Goal: Task Accomplishment & Management: Manage account settings

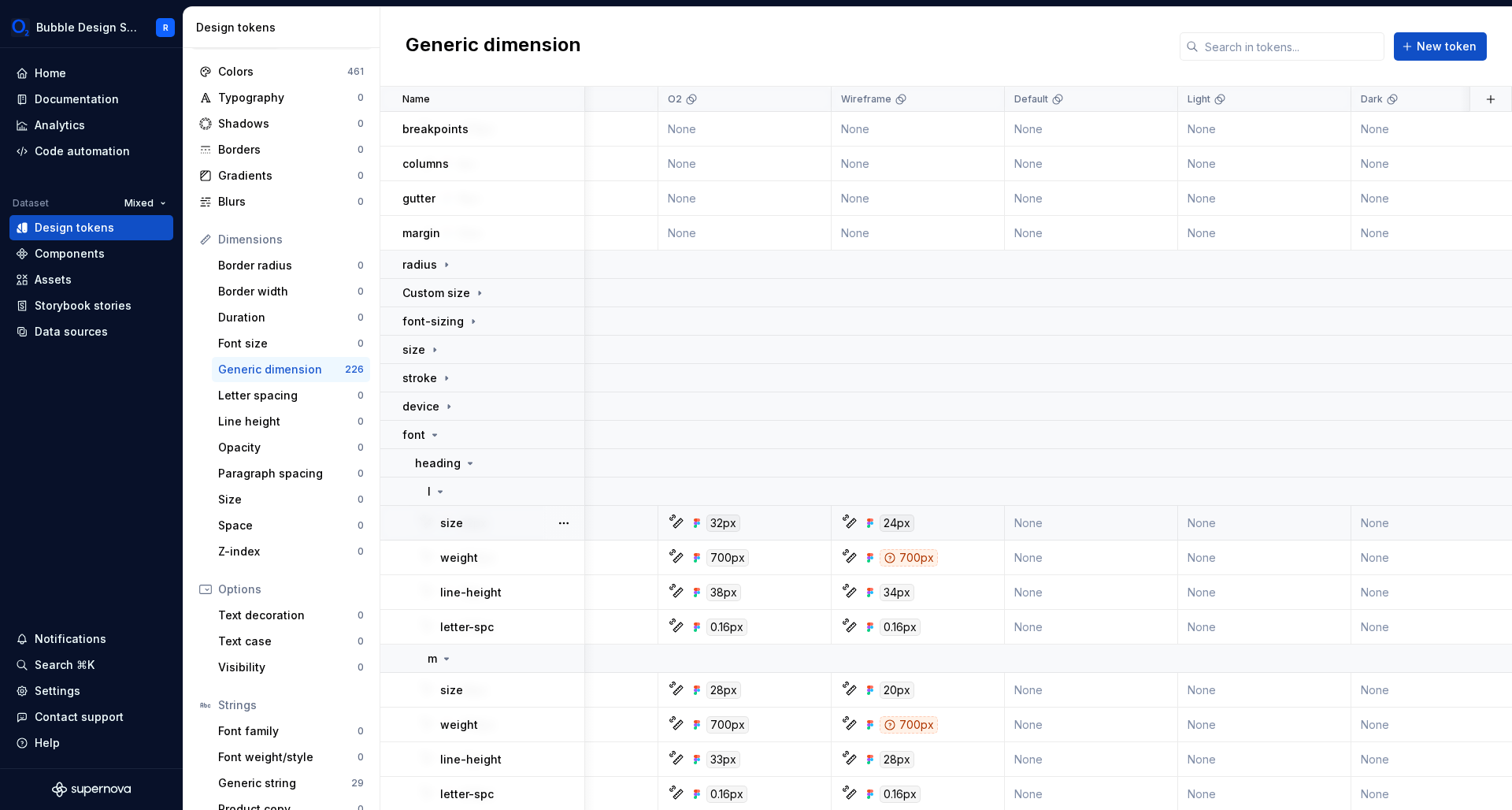
scroll to position [121, 0]
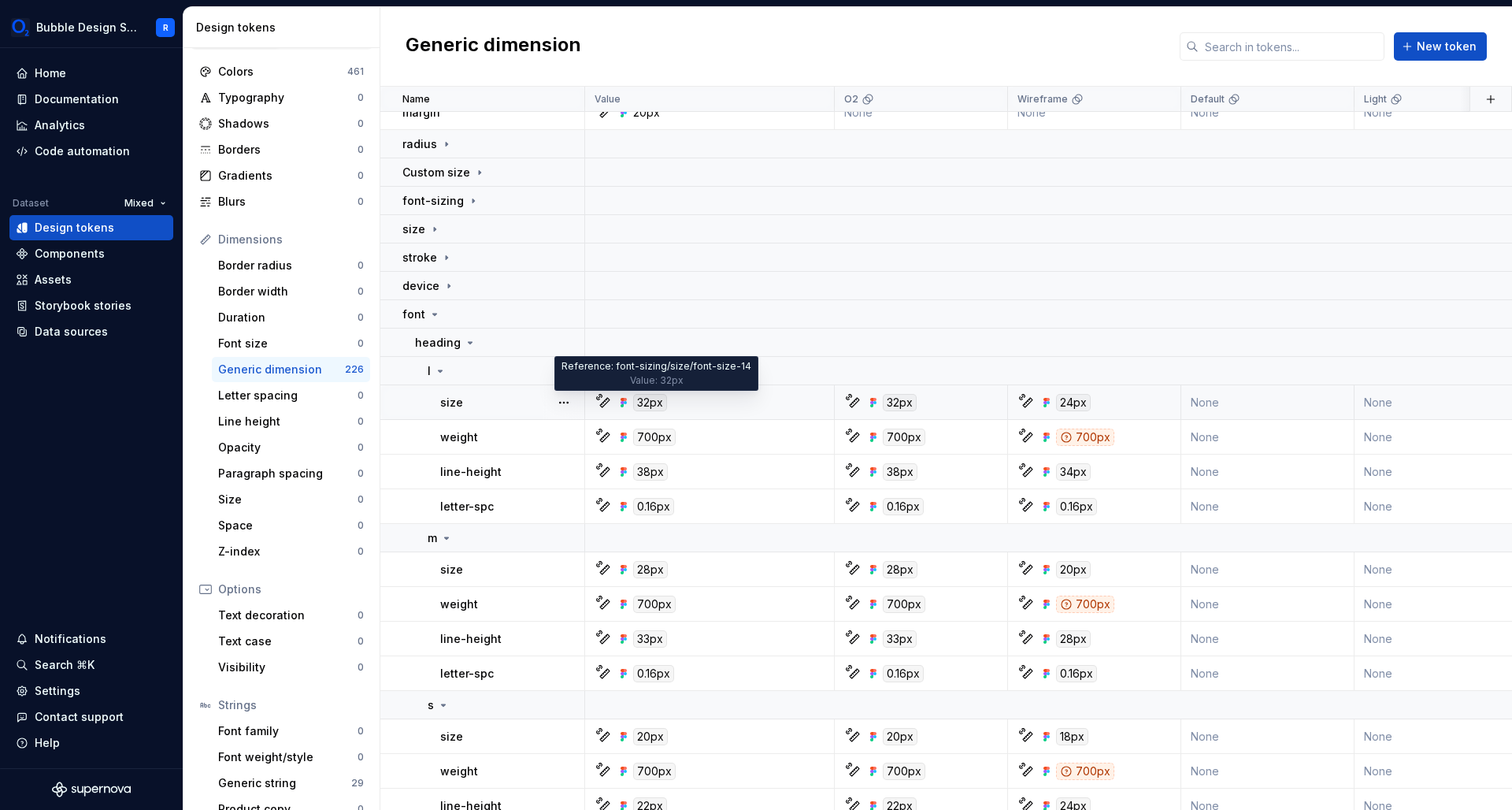
click at [648, 402] on div "32px" at bounding box center [651, 402] width 34 height 17
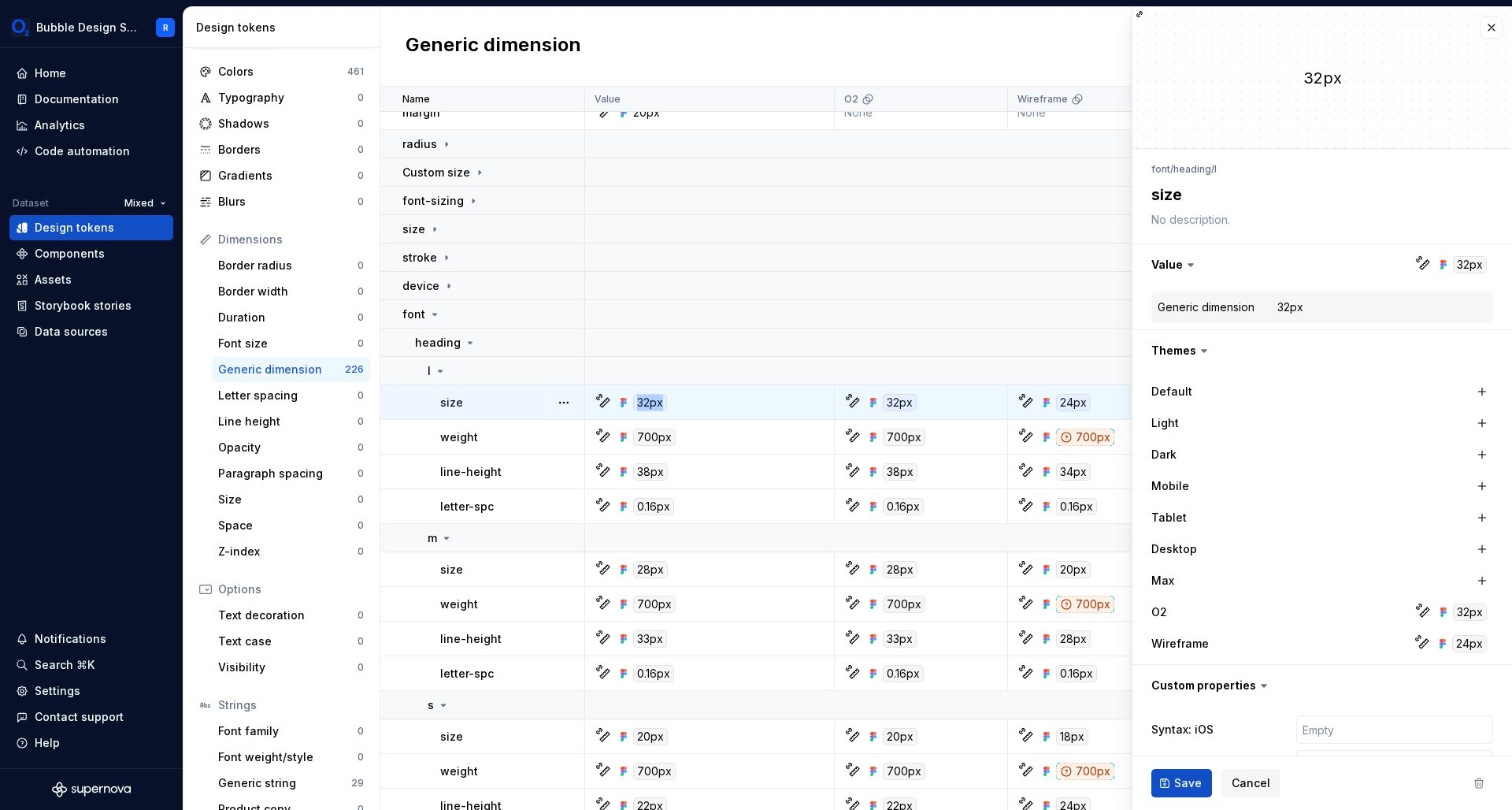
click at [648, 402] on div "32px" at bounding box center [651, 402] width 34 height 17
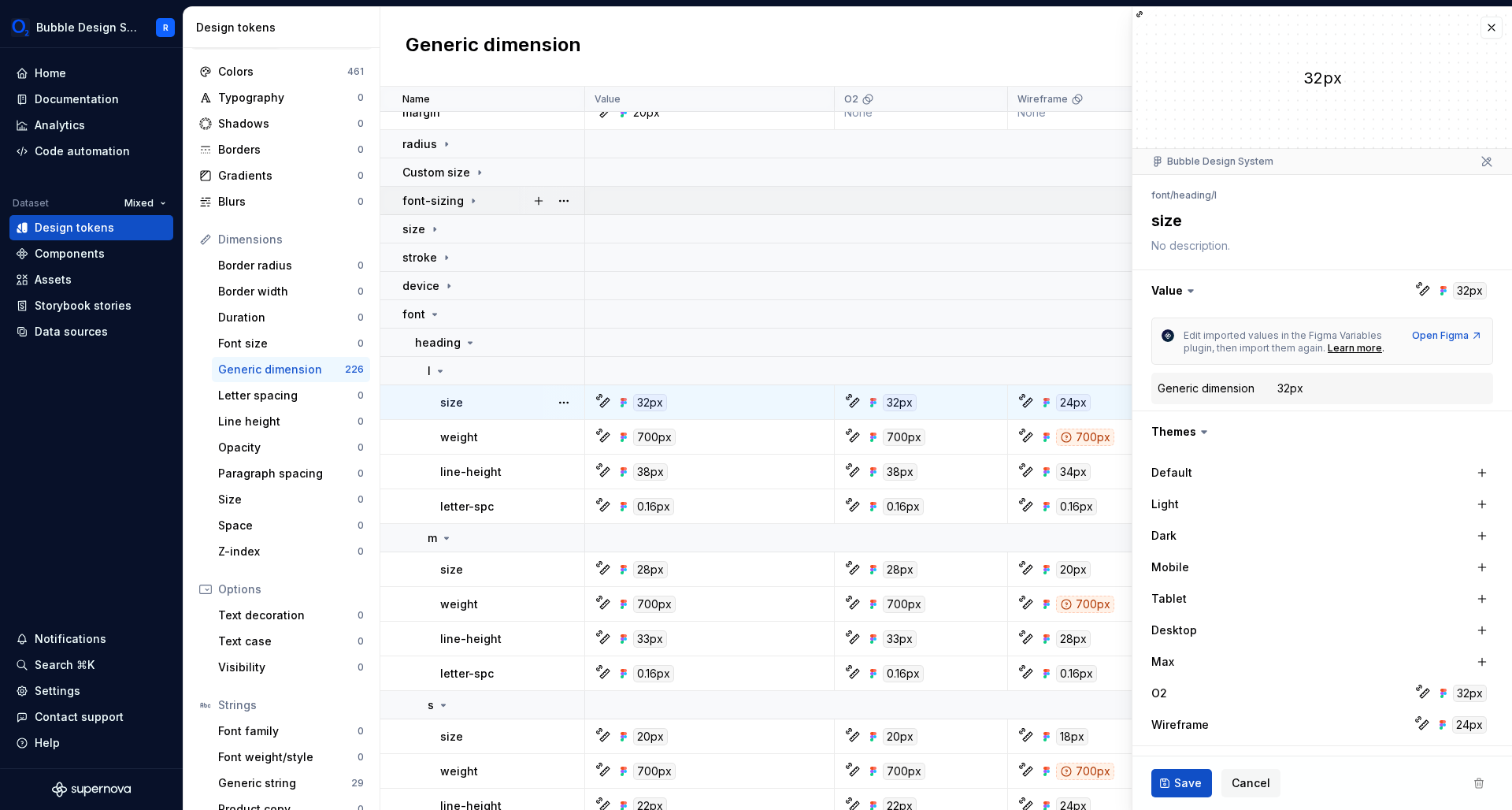
type textarea "*"
click at [473, 196] on icon at bounding box center [473, 201] width 13 height 13
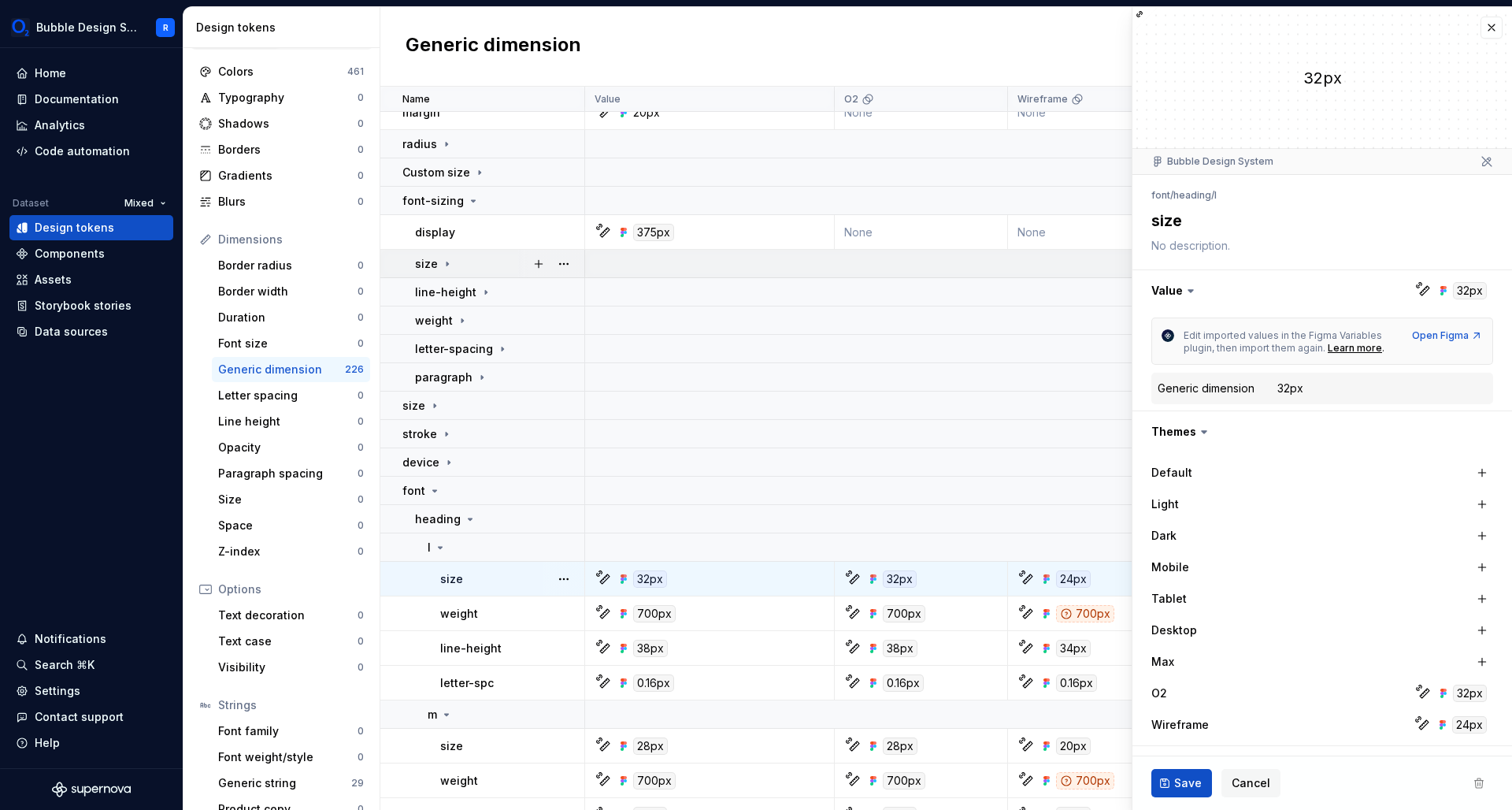
click at [448, 262] on icon at bounding box center [448, 264] width 13 height 13
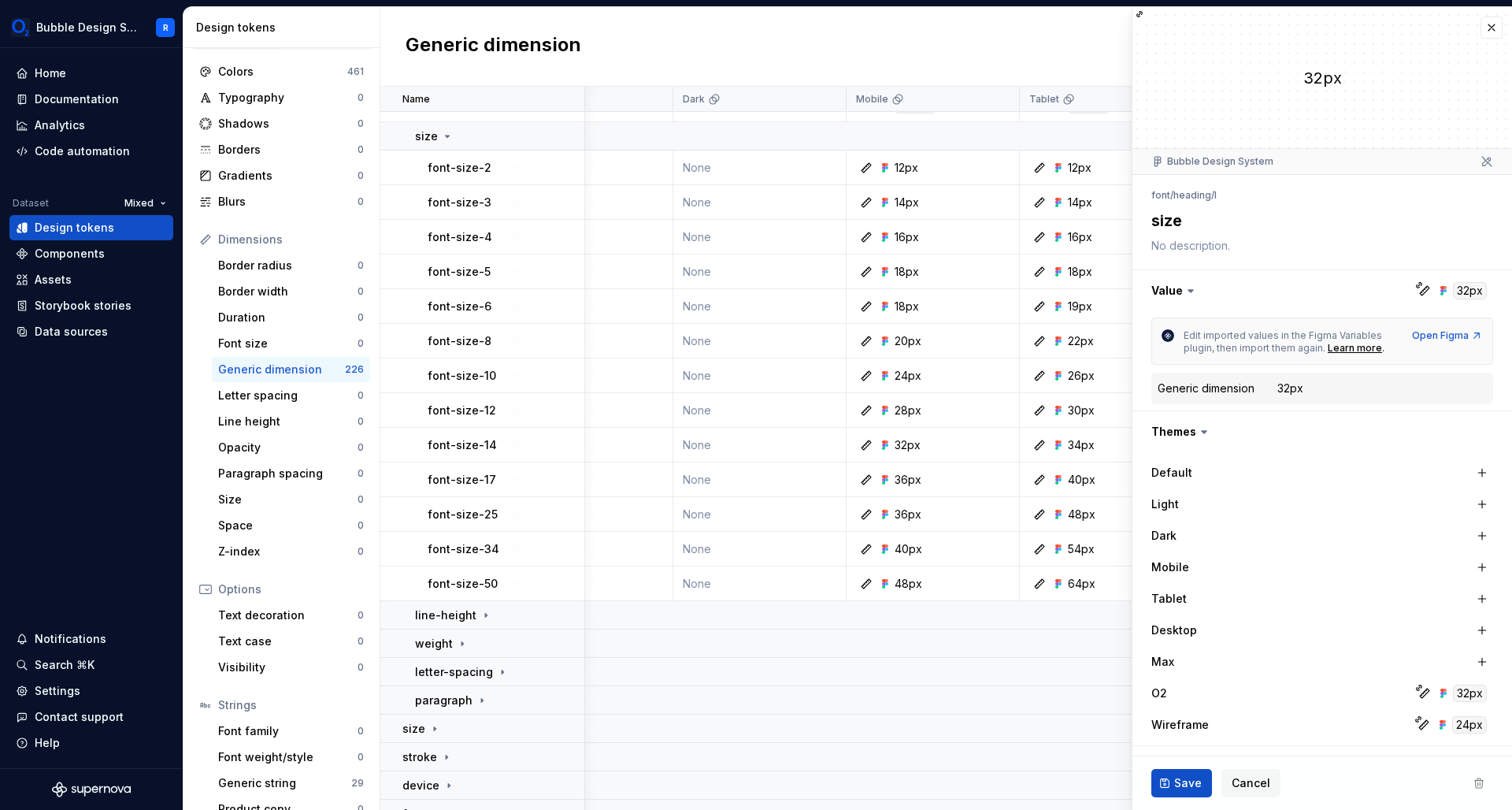
scroll to position [257, 933]
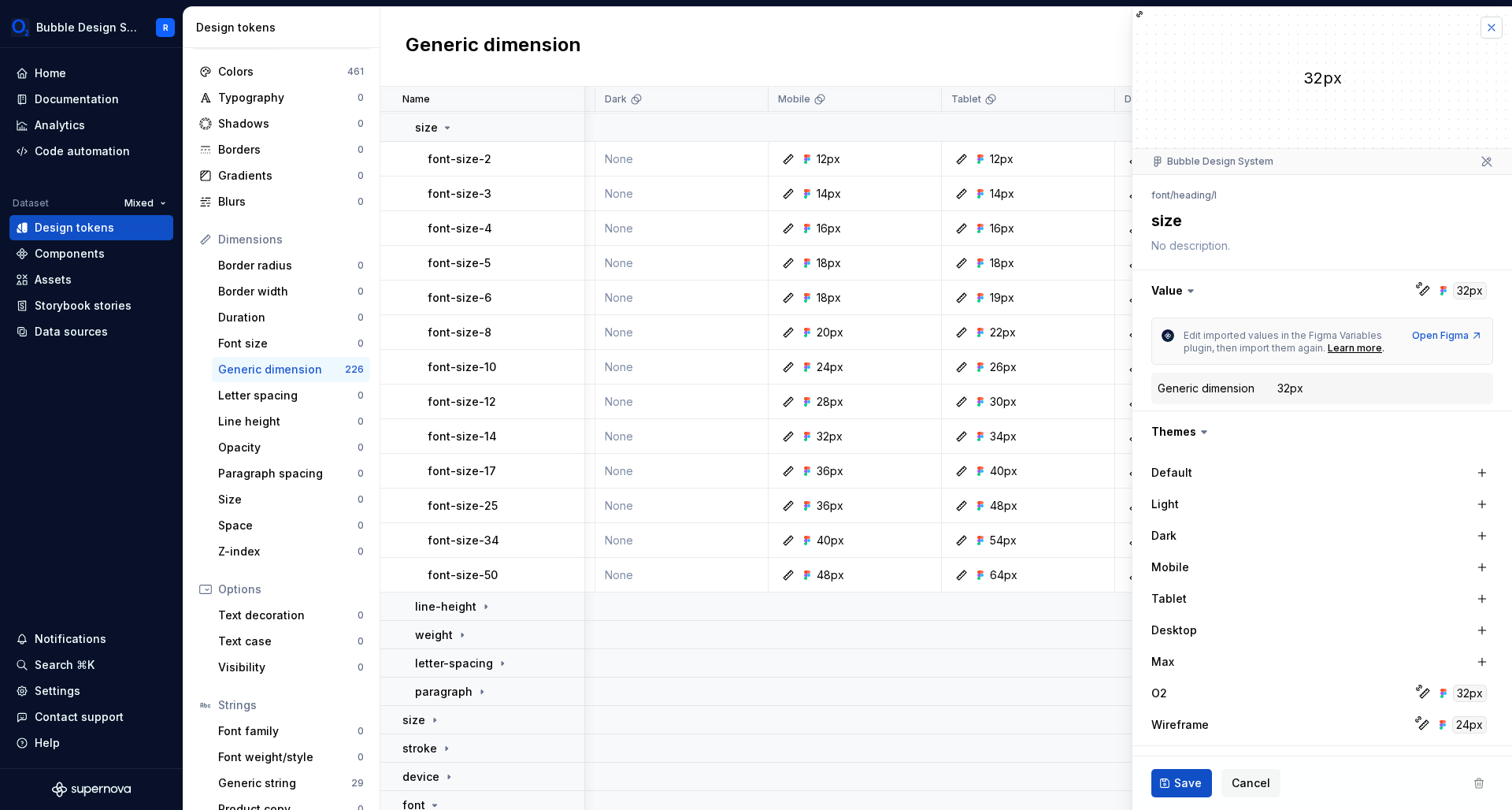
click at [1486, 34] on button "button" at bounding box center [1491, 27] width 22 height 22
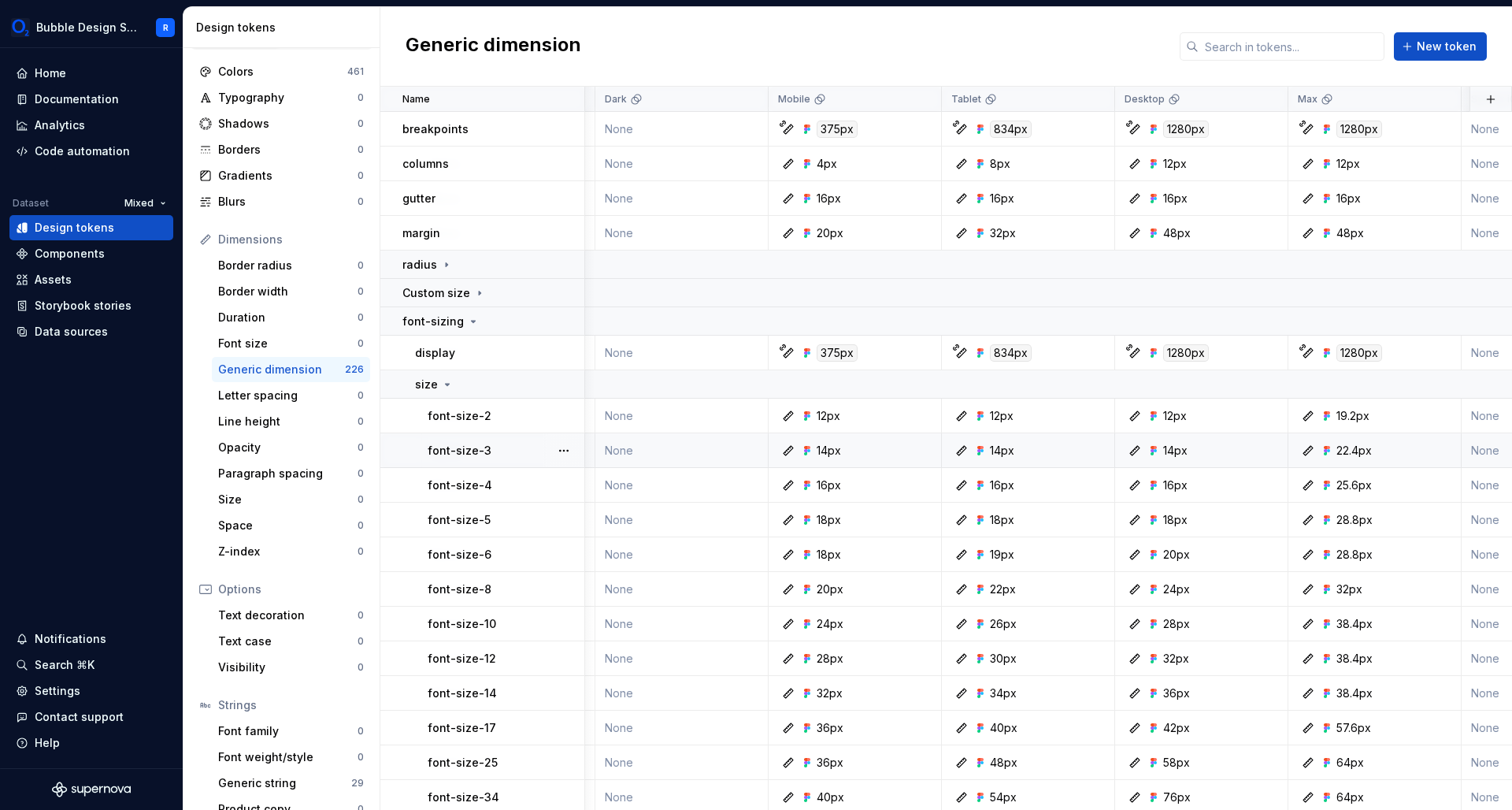
scroll to position [4, 933]
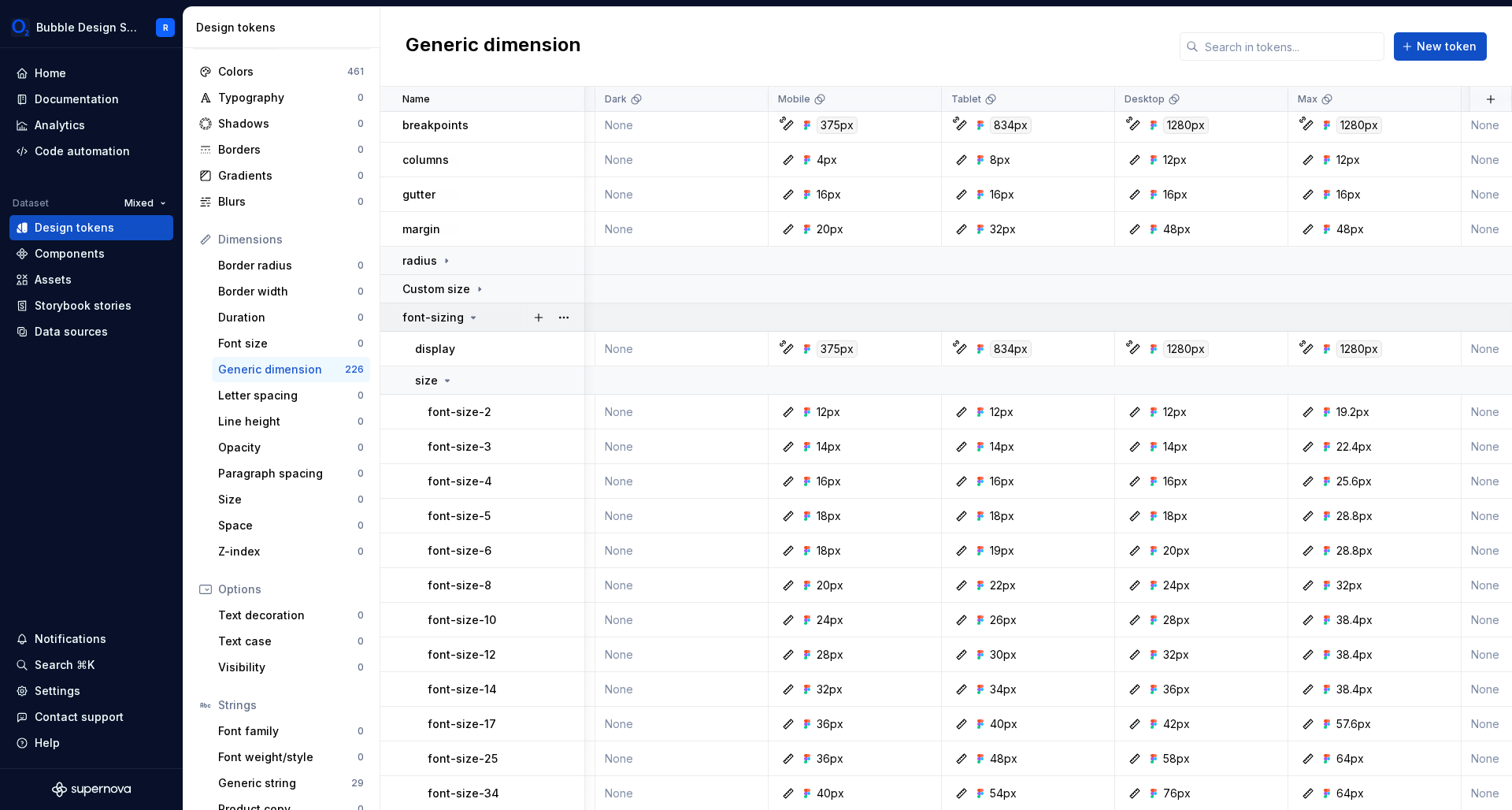
click at [469, 314] on icon at bounding box center [473, 317] width 13 height 13
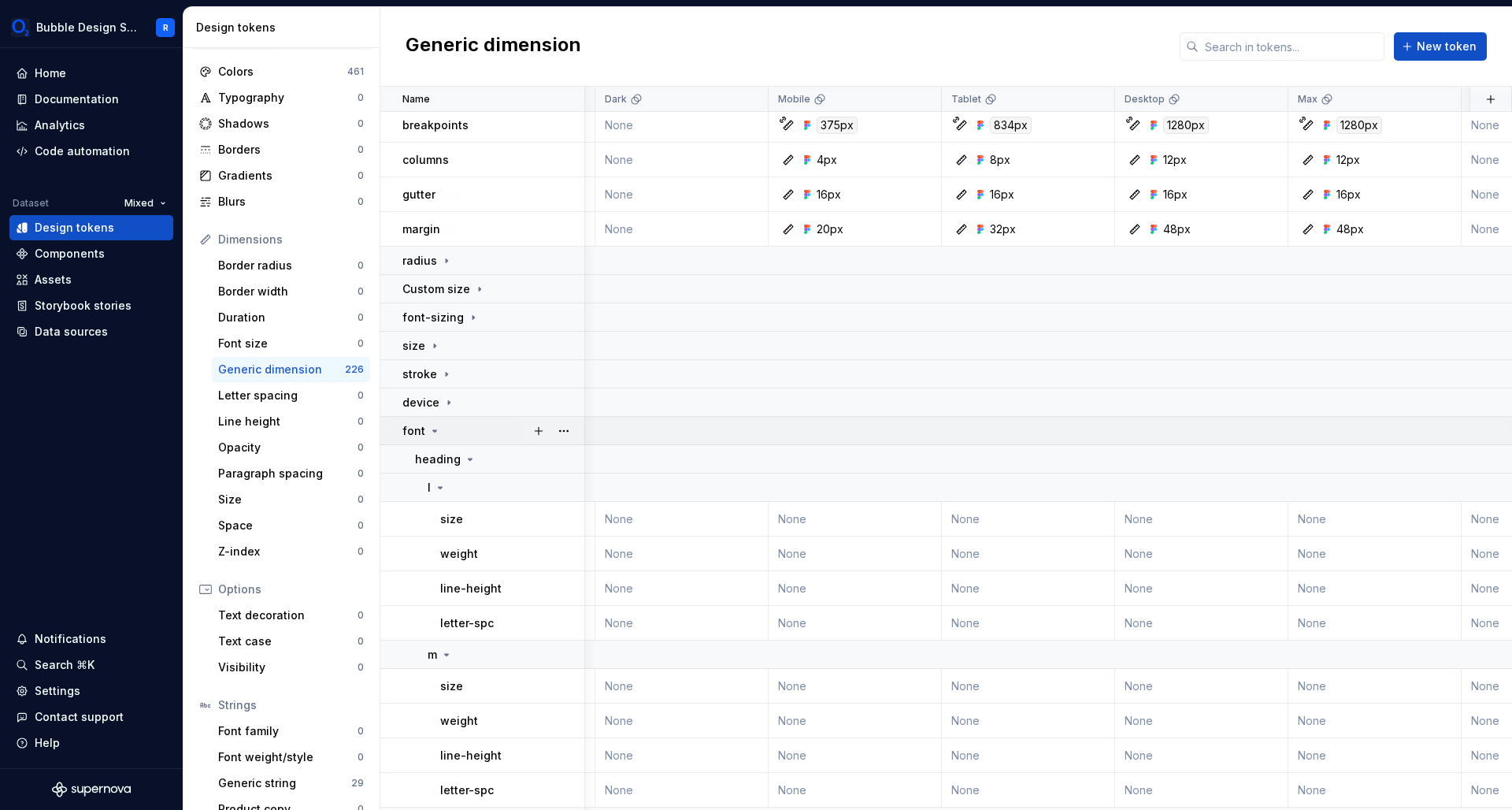
click at [495, 438] on div "font" at bounding box center [493, 430] width 181 height 15
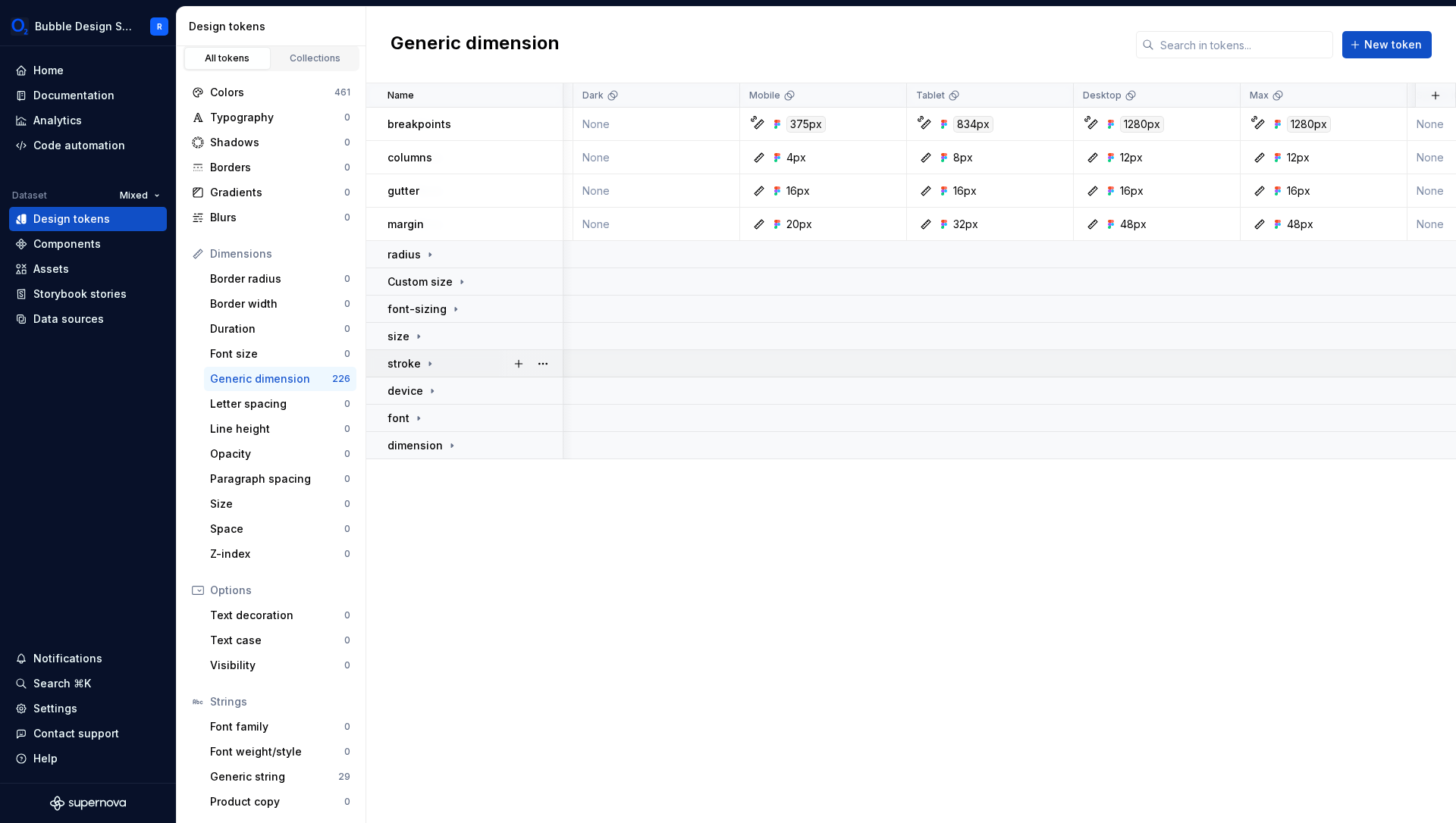
scroll to position [7, 0]
